Goal: Task Accomplishment & Management: Use online tool/utility

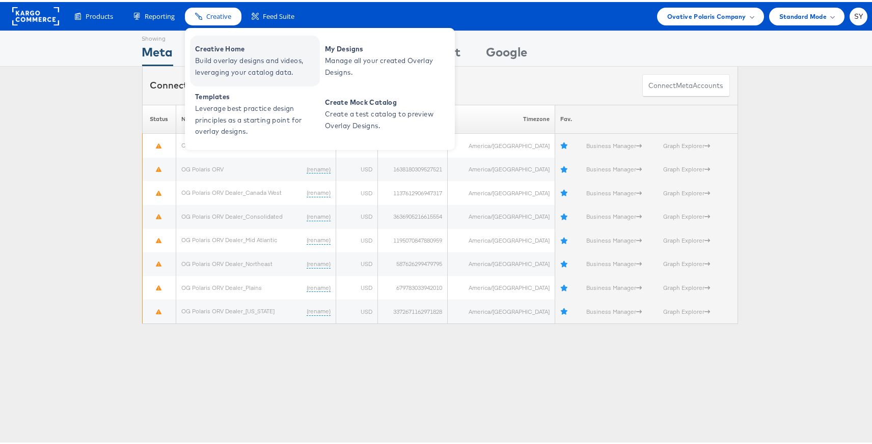
click at [226, 56] on span "Build overlay designs and videos, leveraging your catalog data." at bounding box center [256, 64] width 122 height 23
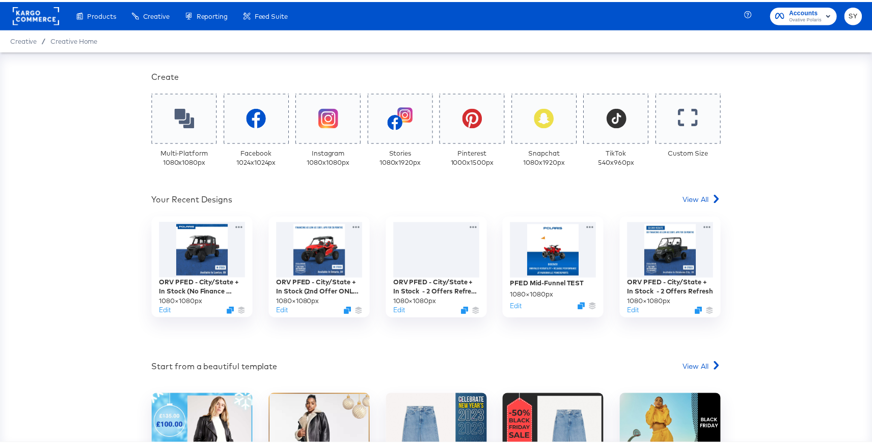
scroll to position [199, 0]
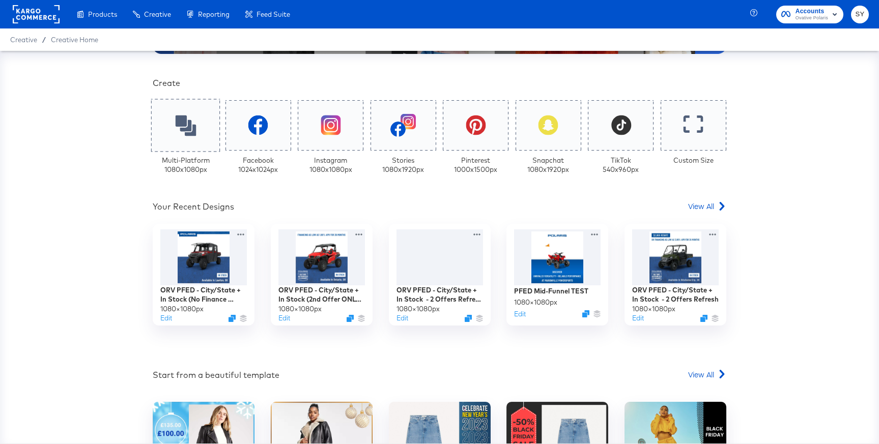
click at [188, 107] on div at bounding box center [185, 125] width 69 height 53
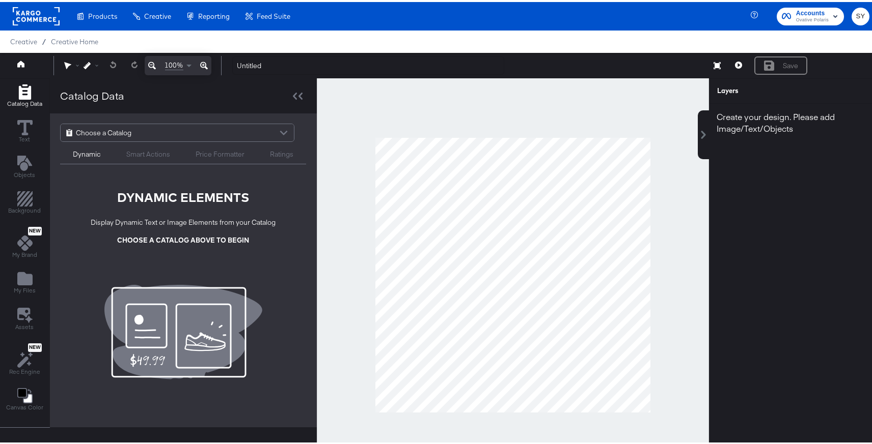
click at [280, 126] on div at bounding box center [283, 132] width 15 height 18
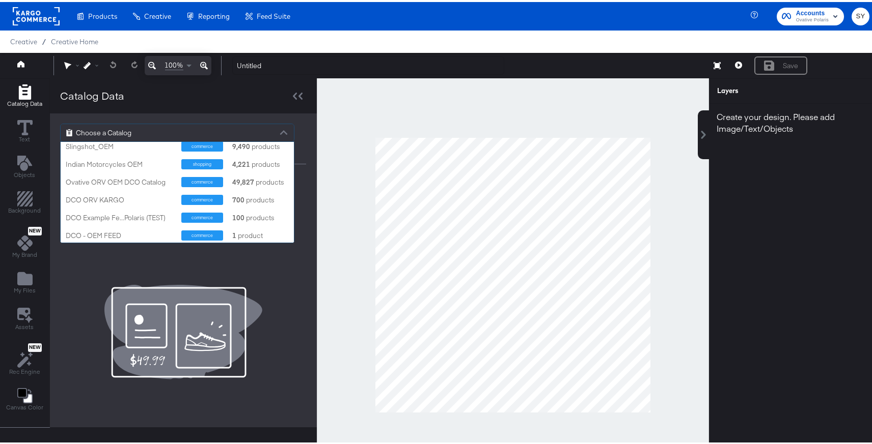
scroll to position [131, 0]
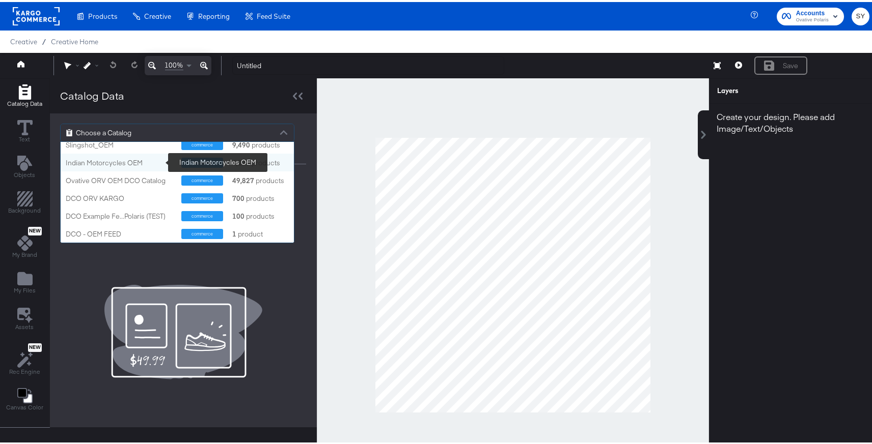
click at [131, 161] on div "Indian Motorcycles OEM" at bounding box center [120, 161] width 108 height 10
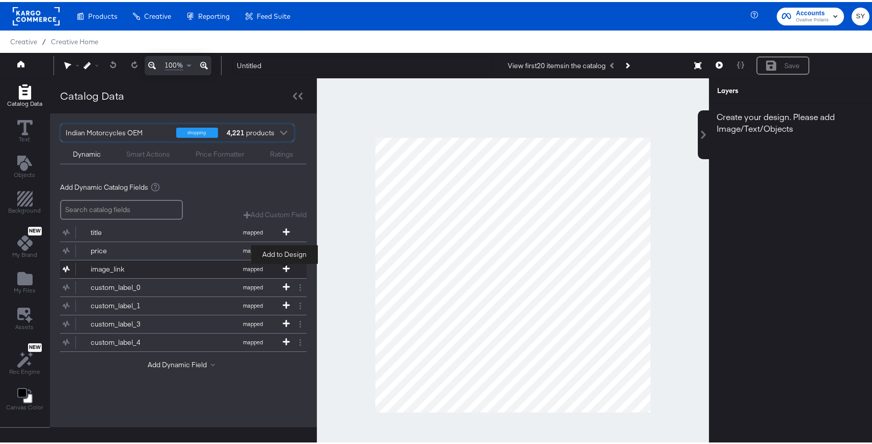
click at [285, 268] on icon at bounding box center [286, 266] width 7 height 7
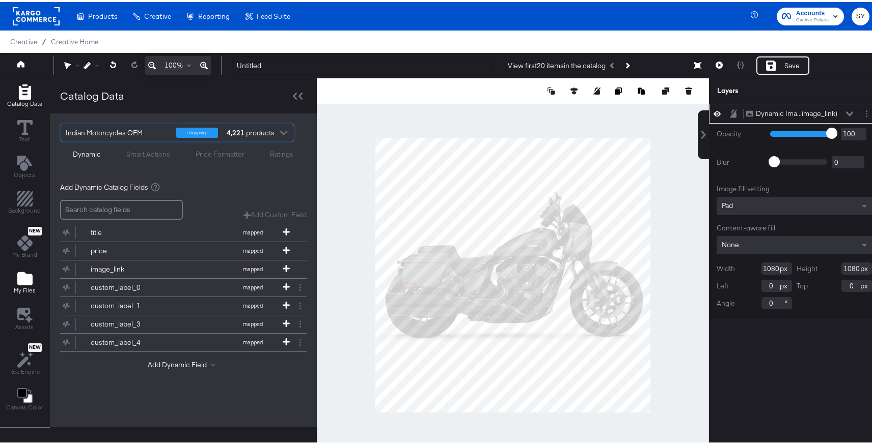
click at [29, 282] on icon "Add Files" at bounding box center [24, 276] width 15 height 13
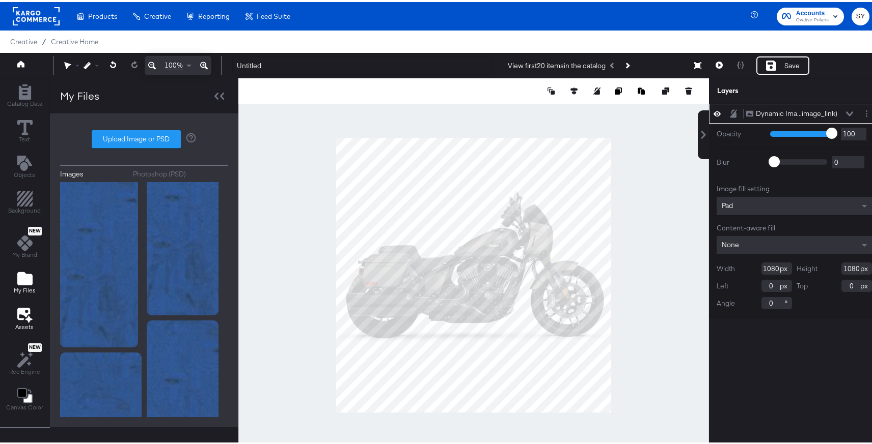
scroll to position [26, 0]
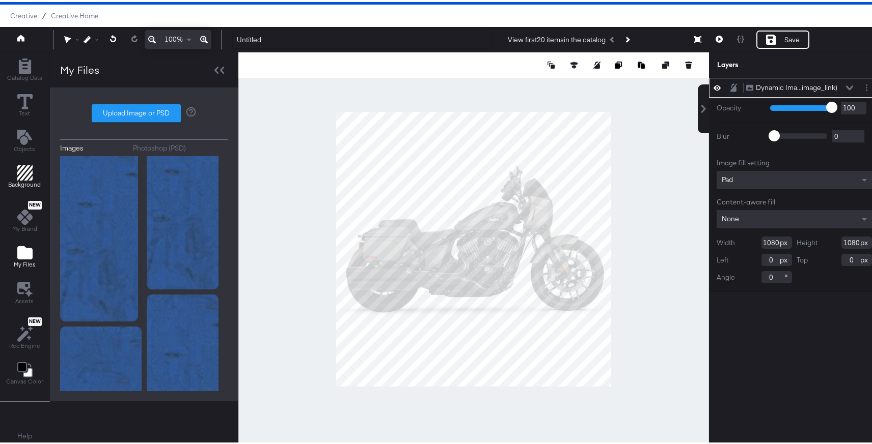
click at [22, 181] on span "Background" at bounding box center [25, 183] width 33 height 8
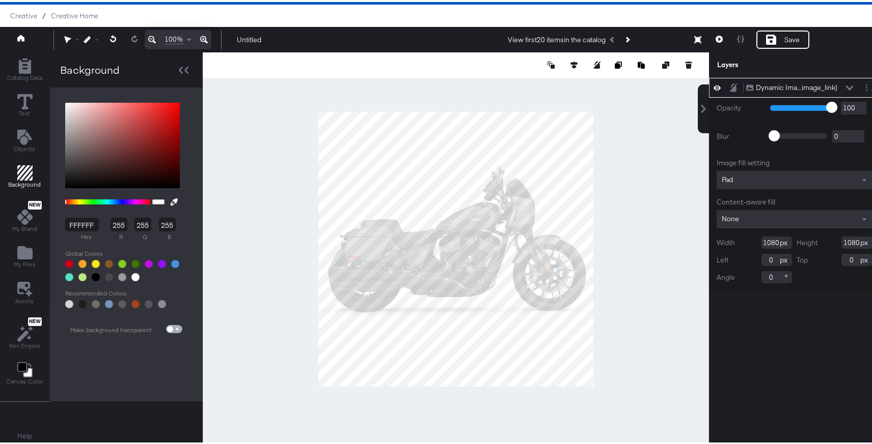
click at [179, 328] on input "checkbox" at bounding box center [170, 329] width 24 height 8
checkbox input "true"
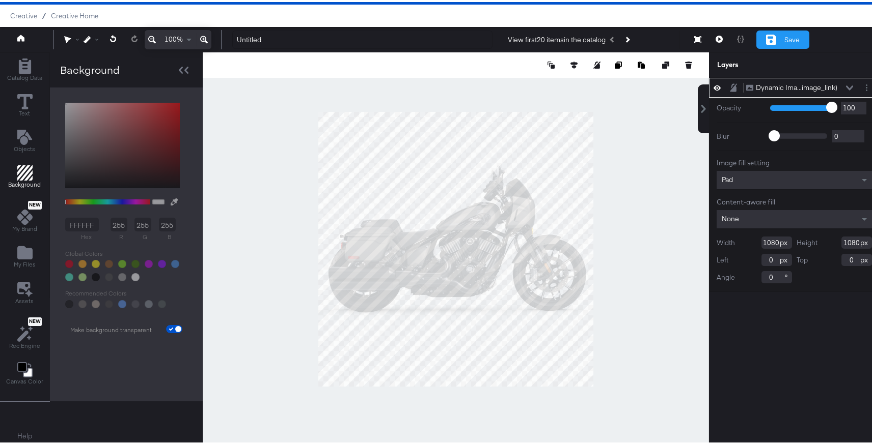
click at [787, 40] on div "Save" at bounding box center [791, 38] width 15 height 10
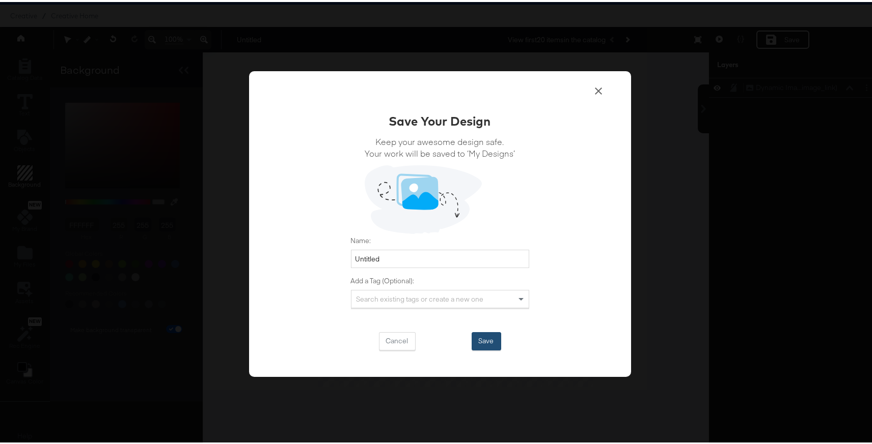
click at [482, 337] on button "Save" at bounding box center [486, 339] width 30 height 18
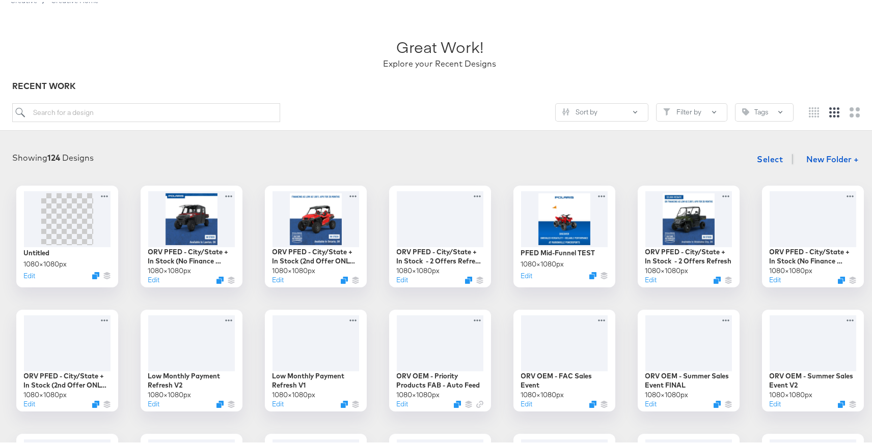
scroll to position [50, 0]
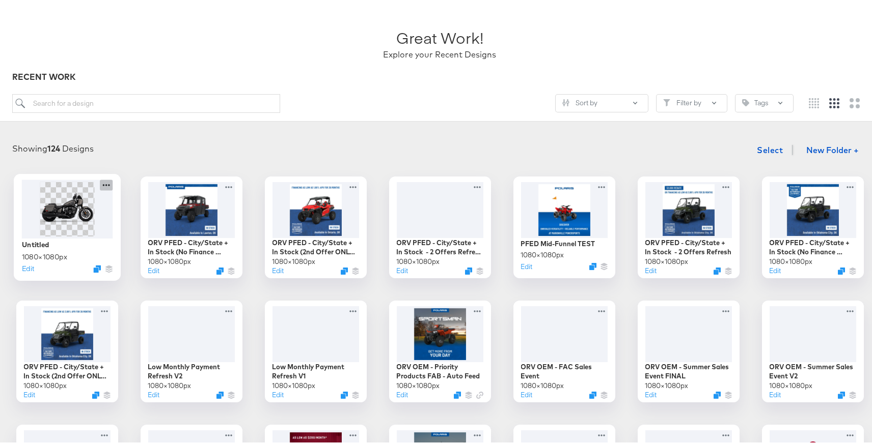
click at [102, 180] on icon at bounding box center [106, 183] width 13 height 11
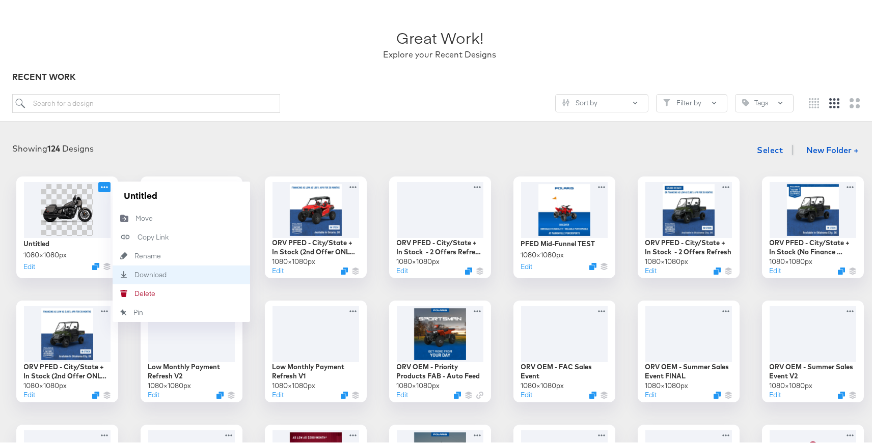
click at [135, 273] on div "Download Download" at bounding box center [135, 273] width 0 height 0
click at [135, 292] on div "[PERSON_NAME]" at bounding box center [135, 292] width 0 height 0
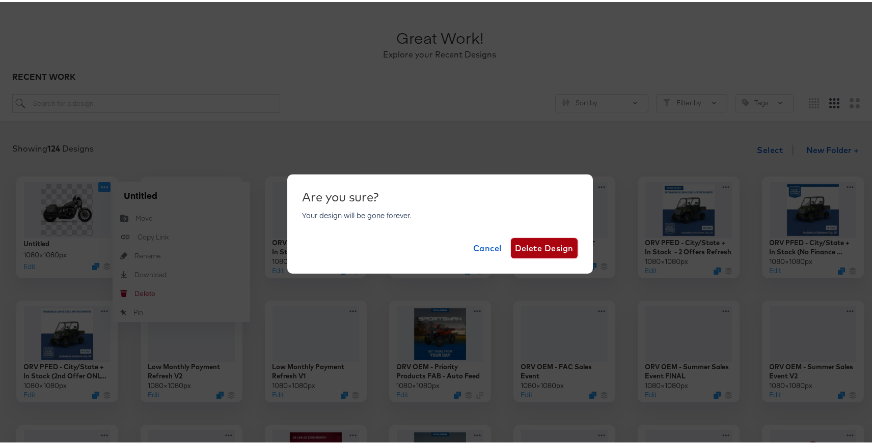
click at [555, 246] on span "Delete Design" at bounding box center [544, 246] width 59 height 14
